Goal: Task Accomplishment & Management: Use online tool/utility

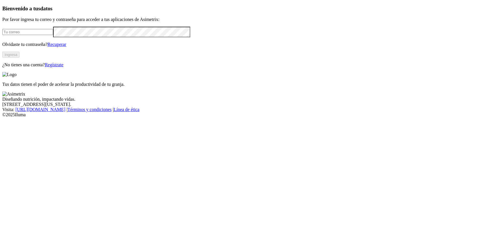
type input "[PERSON_NAME][EMAIL_ADDRESS][DOMAIN_NAME]"
click at [20, 58] on button "Ingresa" at bounding box center [10, 55] width 17 height 6
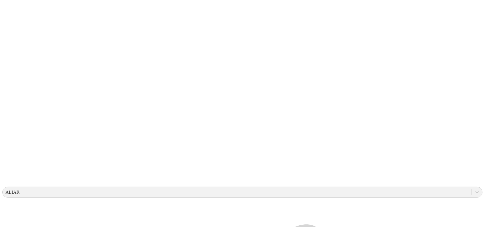
scroll to position [47, 0]
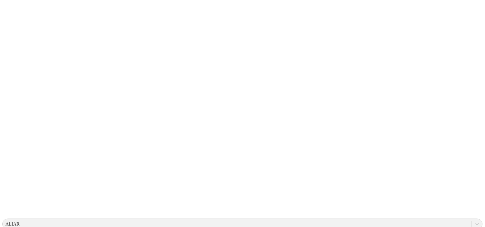
scroll to position [0, 0]
